Goal: Task Accomplishment & Management: Use online tool/utility

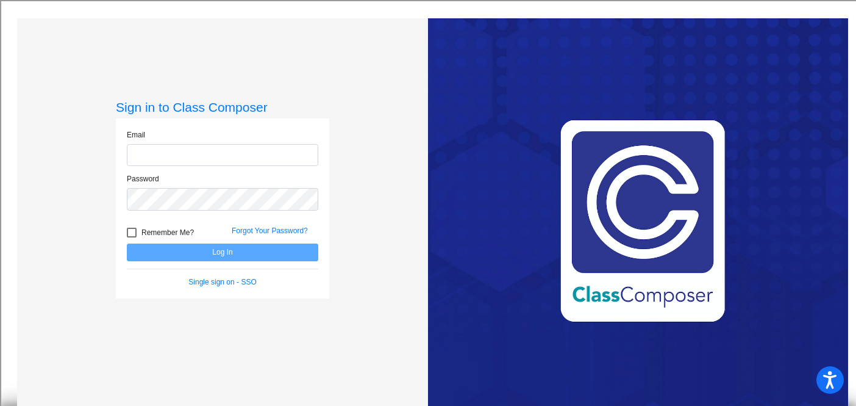
type input "[PERSON_NAME][EMAIL_ADDRESS][PERSON_NAME][DOMAIN_NAME]"
click at [245, 251] on button "Log In" at bounding box center [223, 252] width 192 height 18
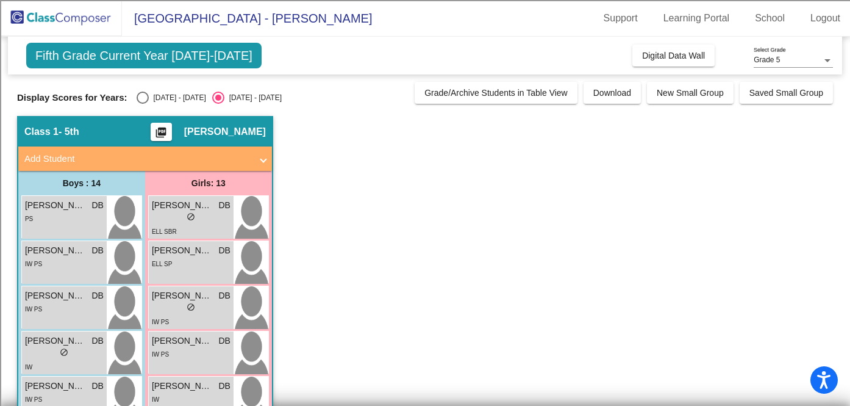
click at [143, 97] on div "Select an option" at bounding box center [143, 97] width 12 height 12
click at [143, 104] on input "[DATE] - [DATE]" at bounding box center [142, 104] width 1 height 1
radio input "true"
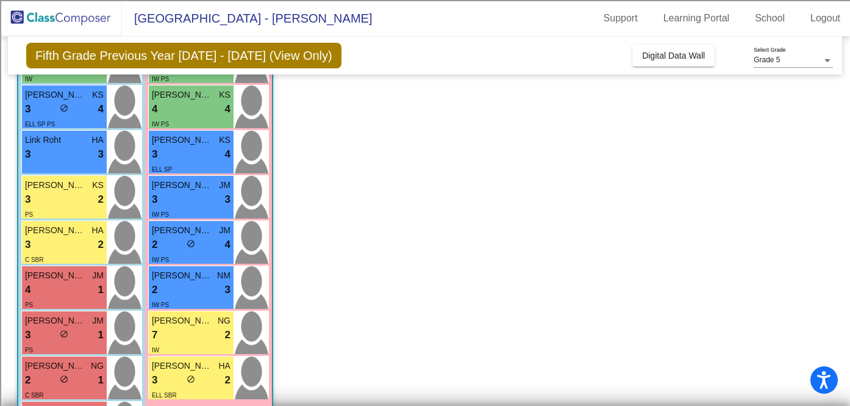
scroll to position [441, 0]
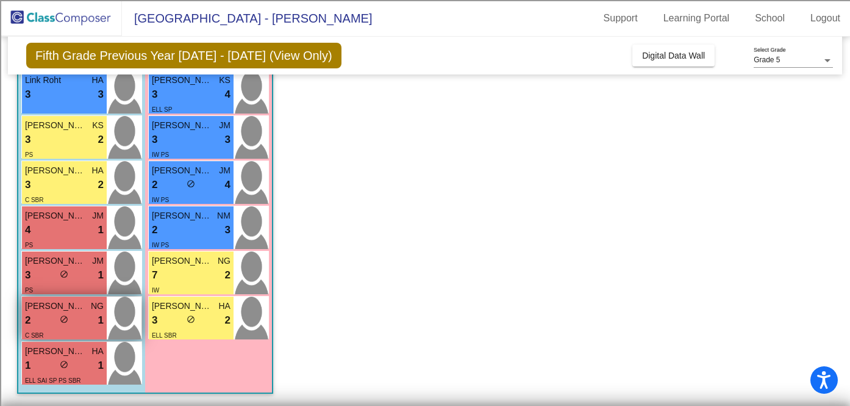
click at [78, 325] on div "2 lock do_not_disturb_alt 1" at bounding box center [64, 320] width 79 height 16
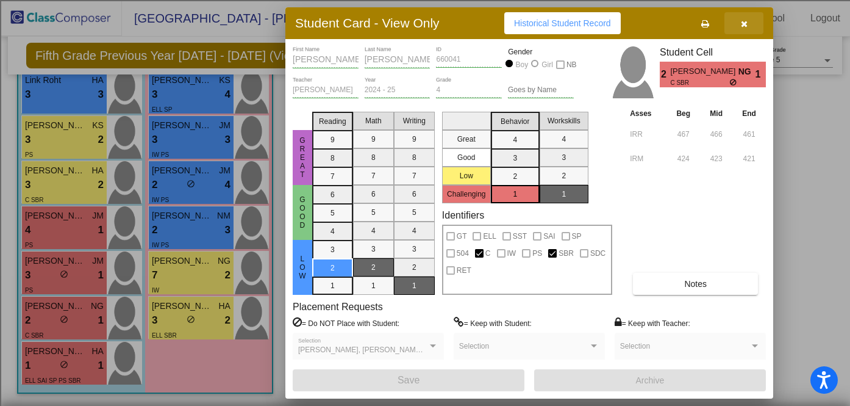
click at [746, 22] on icon "button" at bounding box center [744, 24] width 7 height 9
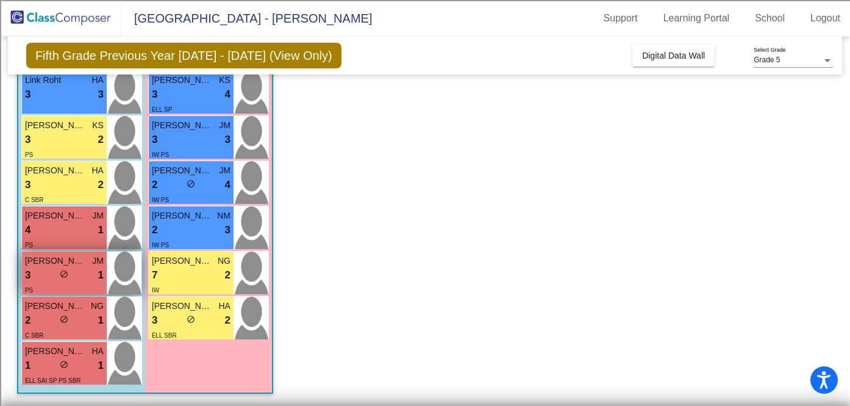
click at [85, 290] on div "PS" at bounding box center [64, 289] width 79 height 13
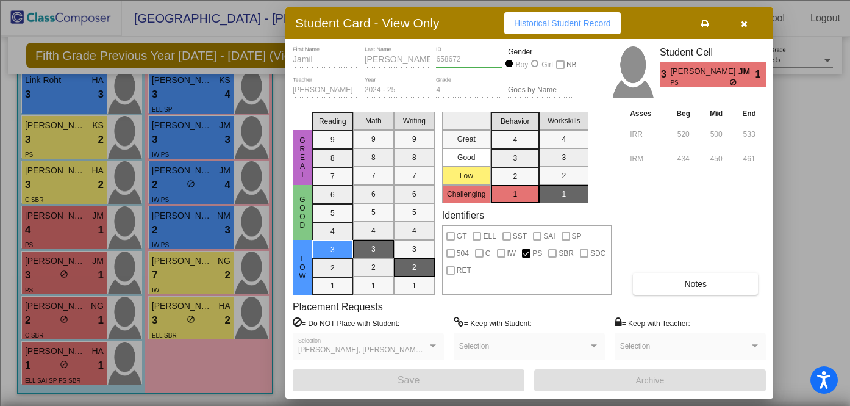
click at [745, 21] on icon "button" at bounding box center [744, 24] width 7 height 9
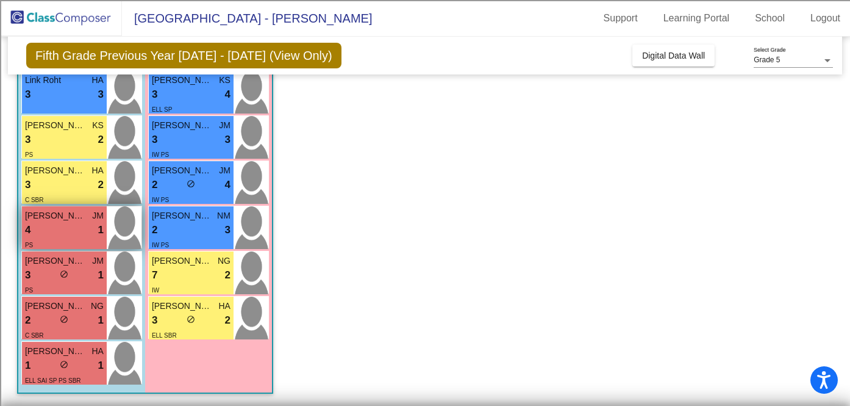
scroll to position [0, 0]
